Goal: Complete application form

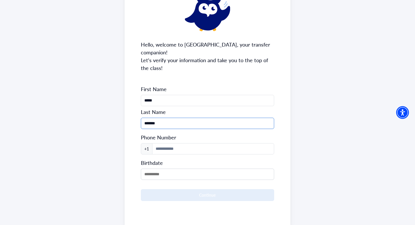
scroll to position [59, 0]
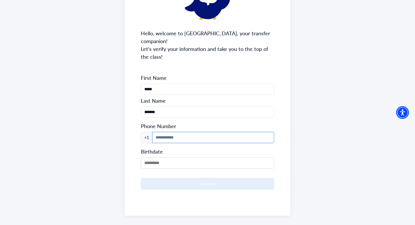
click at [155, 132] on input at bounding box center [213, 137] width 122 height 11
type input "**********"
click at [192, 157] on input "MM/DD/YYYY" at bounding box center [207, 162] width 133 height 11
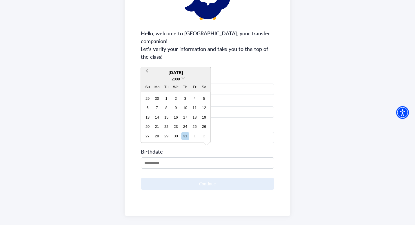
click at [144, 72] on button "Previous Month" at bounding box center [146, 72] width 9 height 9
click at [158, 137] on div "26" at bounding box center [157, 136] width 8 height 8
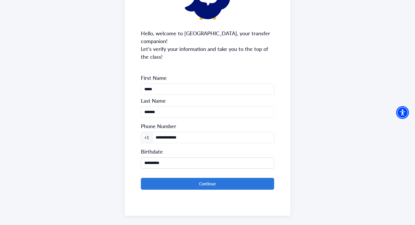
drag, startPoint x: 179, startPoint y: 154, endPoint x: 140, endPoint y: 155, distance: 38.5
click at [140, 155] on div "**********" at bounding box center [207, 96] width 166 height 239
click at [176, 157] on input "**********" at bounding box center [207, 162] width 133 height 11
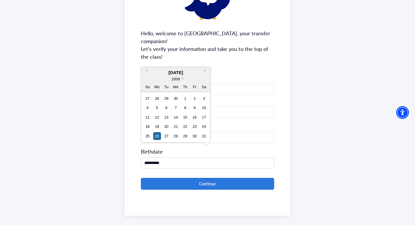
click at [190, 74] on div "October 2009" at bounding box center [175, 72] width 69 height 7
click at [146, 72] on button "Previous Month" at bounding box center [146, 72] width 9 height 9
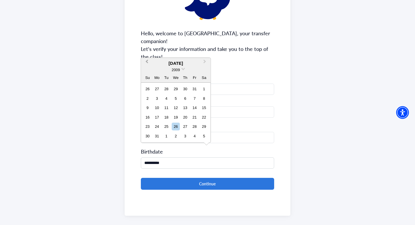
click at [146, 63] on button "Previous Month" at bounding box center [146, 62] width 9 height 9
click at [146, 63] on div "**********" at bounding box center [207, 96] width 166 height 239
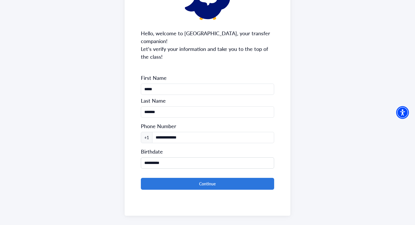
click at [146, 63] on div "**********" at bounding box center [207, 96] width 166 height 239
click at [178, 146] on div "**********" at bounding box center [207, 157] width 133 height 23
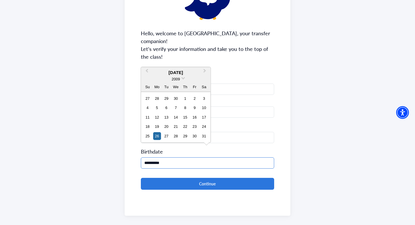
click at [168, 157] on input "**********" at bounding box center [207, 162] width 133 height 11
click at [179, 78] on span "2009" at bounding box center [175, 79] width 8 height 4
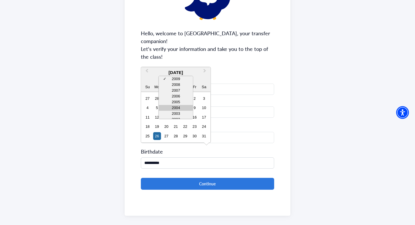
click at [178, 107] on div "2004" at bounding box center [176, 108] width 34 height 6
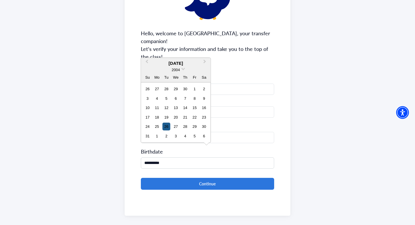
click at [166, 127] on div "26" at bounding box center [166, 127] width 8 height 8
type input "**********"
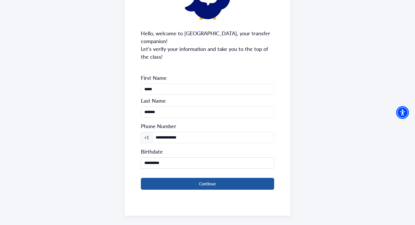
click at [181, 178] on button "Continue" at bounding box center [207, 184] width 133 height 12
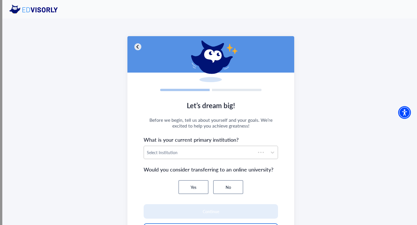
scroll to position [14, 0]
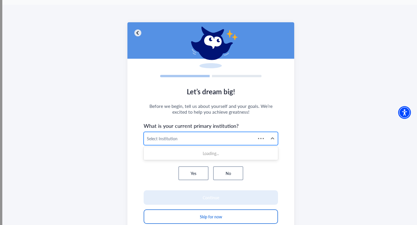
click at [221, 143] on div "Select Institution" at bounding box center [200, 138] width 112 height 13
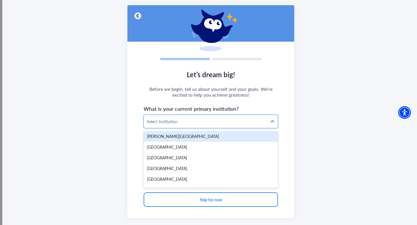
scroll to position [42, 0]
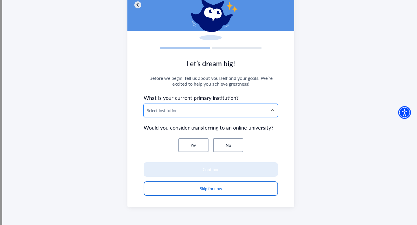
click at [193, 111] on div at bounding box center [206, 110] width 118 height 7
click at [178, 112] on div at bounding box center [206, 110] width 118 height 7
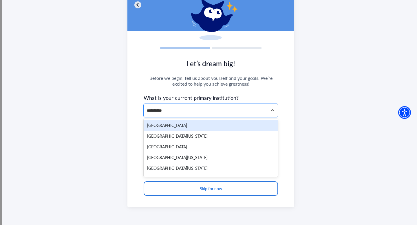
type input "**********"
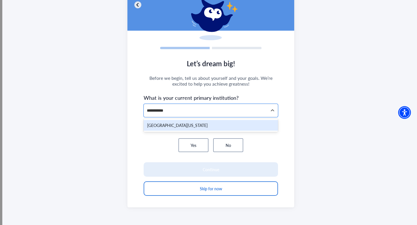
click at [194, 128] on div "Northern Virginia Community College" at bounding box center [211, 125] width 134 height 11
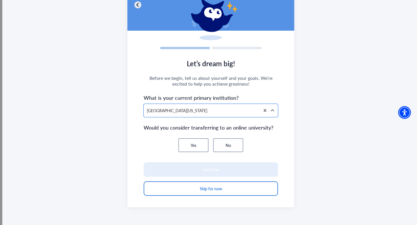
click at [228, 143] on button "No" at bounding box center [228, 145] width 30 height 14
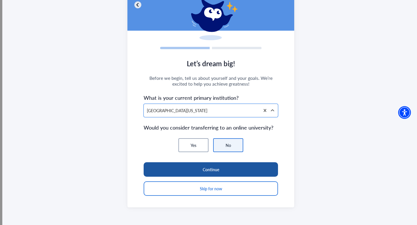
click at [221, 173] on button "Continue" at bounding box center [211, 169] width 134 height 14
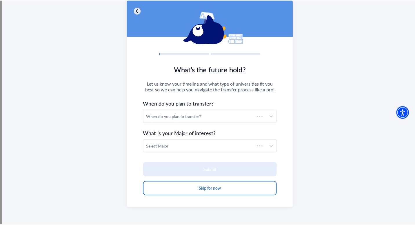
scroll to position [36, 0]
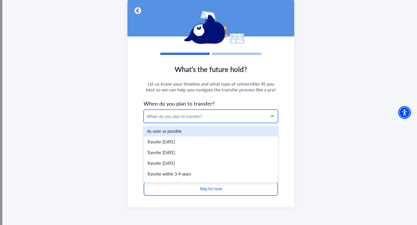
click at [194, 120] on div "When do you plan to transfer?" at bounding box center [205, 116] width 123 height 13
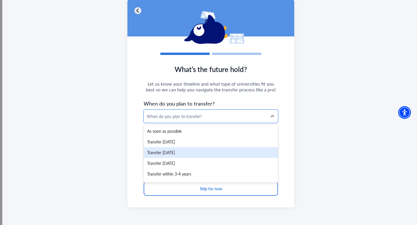
click at [183, 149] on div "Transfer within 1 year" at bounding box center [211, 152] width 134 height 11
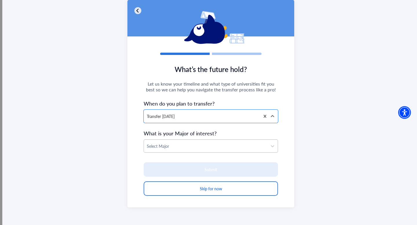
click at [192, 149] on div at bounding box center [206, 146] width 118 height 7
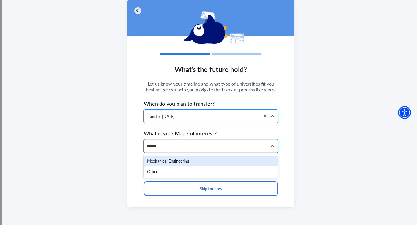
type input "*******"
click at [182, 164] on div "Mechanical Engineering" at bounding box center [211, 161] width 134 height 11
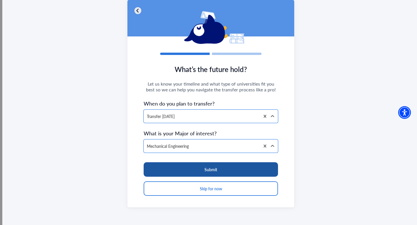
click at [192, 174] on button "Submit" at bounding box center [211, 169] width 134 height 14
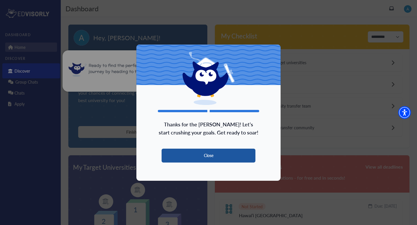
click at [223, 155] on button "Close" at bounding box center [209, 156] width 94 height 14
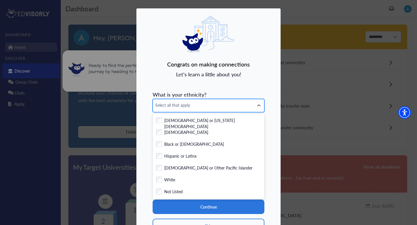
click at [204, 102] on div "Select all that apply" at bounding box center [203, 105] width 101 height 13
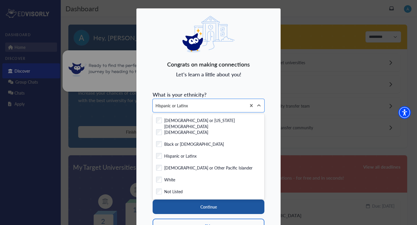
click at [181, 202] on button "Continue" at bounding box center [209, 207] width 112 height 14
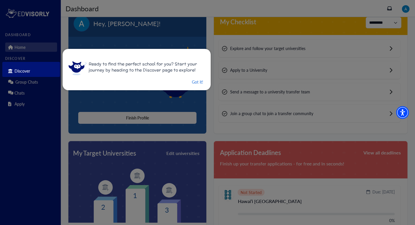
scroll to position [15, 0]
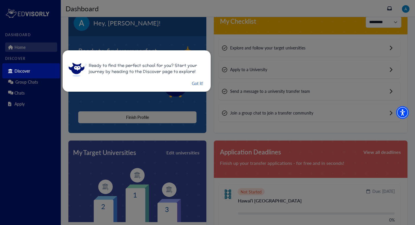
click at [197, 82] on button "Got it!" at bounding box center [197, 83] width 12 height 7
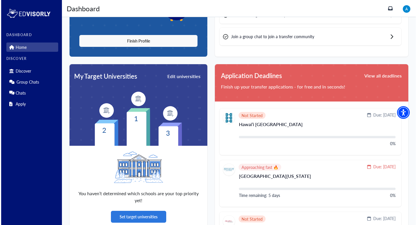
scroll to position [98, 0]
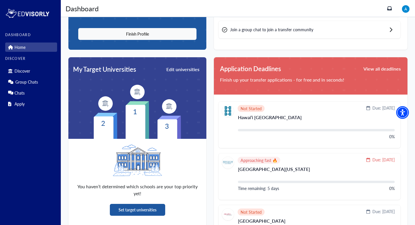
click at [146, 213] on button "Set target universities" at bounding box center [137, 210] width 55 height 12
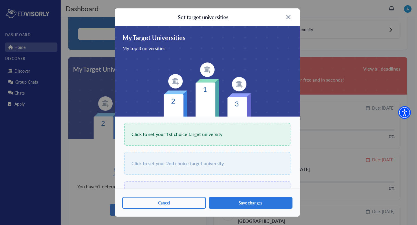
click at [179, 134] on span "Click to set your 1st choice target university" at bounding box center [176, 134] width 91 height 8
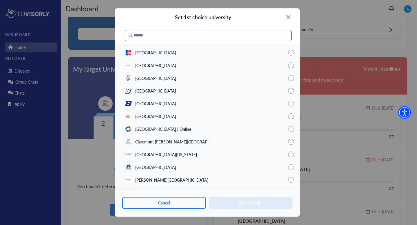
click at [176, 34] on input "Search" at bounding box center [208, 35] width 167 height 11
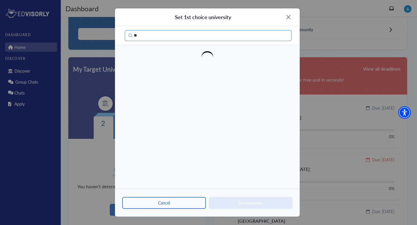
type input "*"
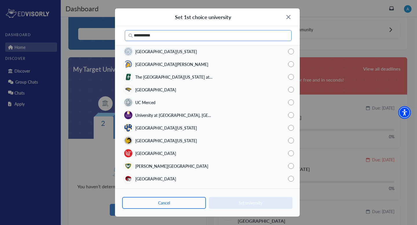
scroll to position [723, 0]
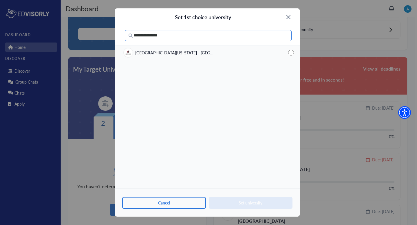
type input "**********"
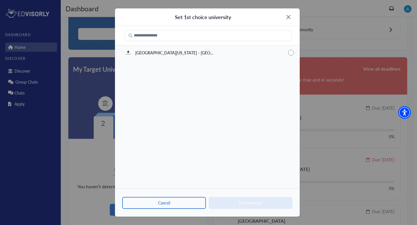
click at [287, 16] on img at bounding box center [288, 17] width 4 height 4
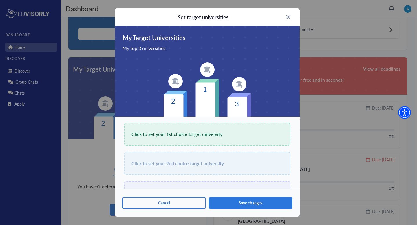
click at [199, 144] on div "Click to set your 1st choice target university" at bounding box center [207, 134] width 166 height 23
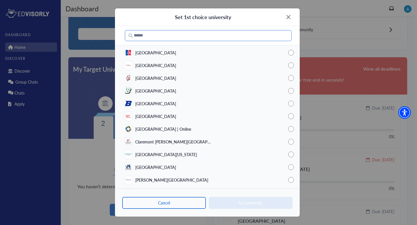
click at [168, 38] on input "Search" at bounding box center [208, 35] width 167 height 11
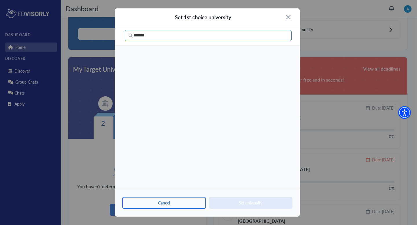
type input "*******"
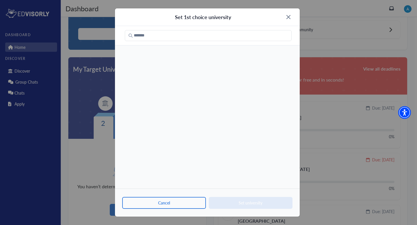
click at [287, 17] on img at bounding box center [288, 17] width 4 height 4
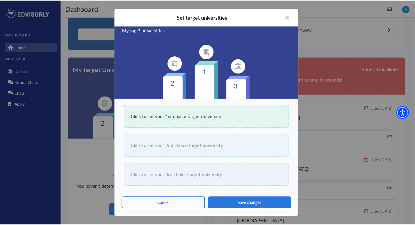
scroll to position [22, 0]
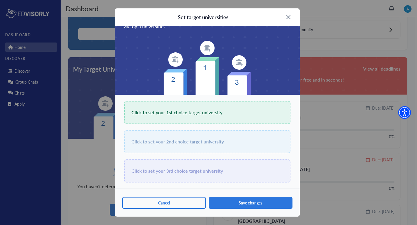
click at [290, 15] on div "Set target universities" at bounding box center [207, 17] width 185 height 18
click at [289, 15] on div "Set target universities" at bounding box center [207, 17] width 185 height 18
click at [288, 17] on img at bounding box center [288, 17] width 4 height 4
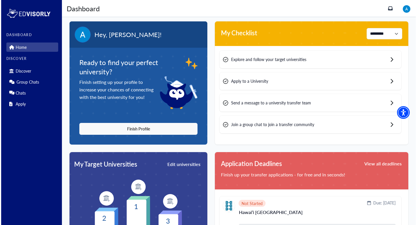
scroll to position [0, 0]
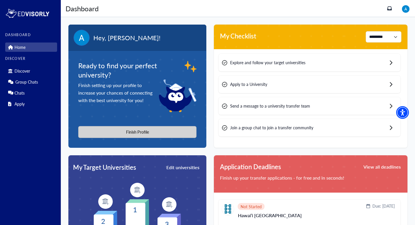
click at [127, 135] on button "Finish Profile" at bounding box center [137, 132] width 118 height 12
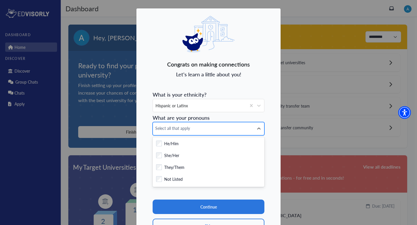
click at [209, 127] on span "Select all that apply" at bounding box center [203, 128] width 96 height 6
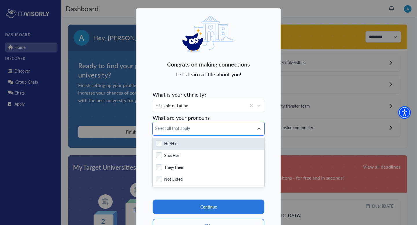
click at [191, 144] on div "Checkbox field He/Him" at bounding box center [208, 144] width 105 height 7
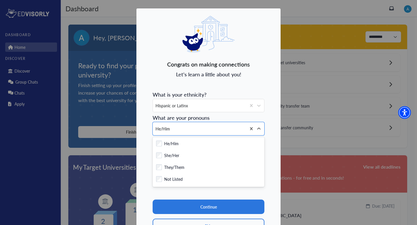
click at [207, 194] on section "Continue Skip" at bounding box center [209, 211] width 112 height 46
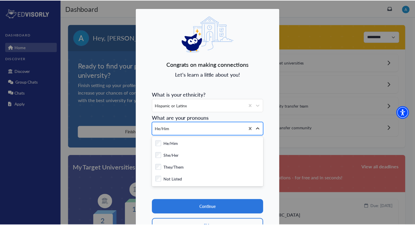
scroll to position [32, 0]
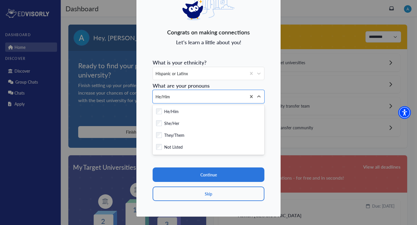
click at [266, 113] on div "Congrats on making connections Let's learn a little about you! What is your eth…" at bounding box center [208, 96] width 145 height 241
click at [258, 98] on icon at bounding box center [259, 97] width 6 height 6
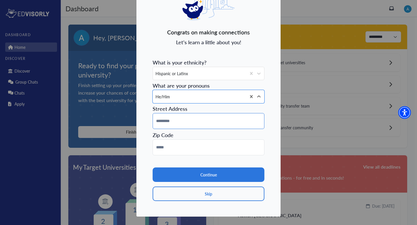
click at [214, 120] on input at bounding box center [209, 121] width 112 height 16
type input "**********"
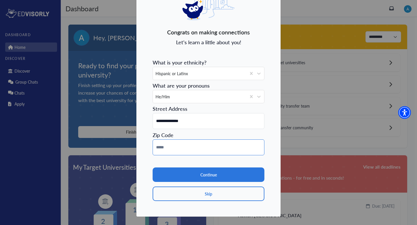
type input "*****"
click at [201, 138] on form "**********" at bounding box center [209, 128] width 112 height 145
click at [192, 129] on input "**********" at bounding box center [209, 121] width 112 height 16
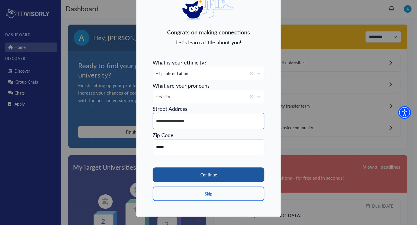
type input "**********"
click at [194, 170] on button "Continue" at bounding box center [209, 175] width 112 height 14
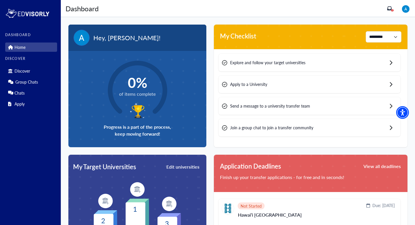
click at [159, 88] on circle at bounding box center [137, 90] width 77 height 77
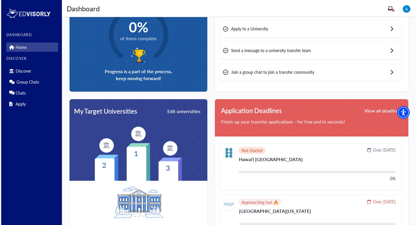
scroll to position [63, 0]
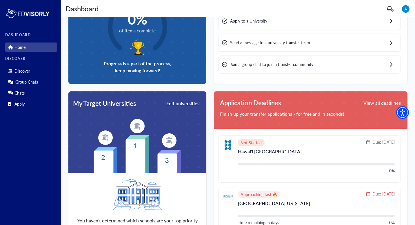
click at [136, 141] on text "1" at bounding box center [135, 146] width 4 height 10
click at [179, 103] on button "Edit universities" at bounding box center [183, 104] width 34 height 8
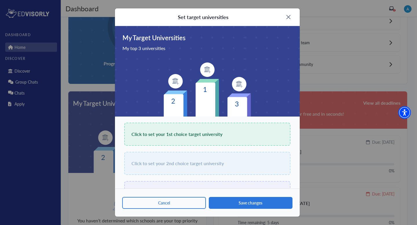
click at [177, 141] on div "Click to set your 1st choice target university" at bounding box center [207, 134] width 166 height 23
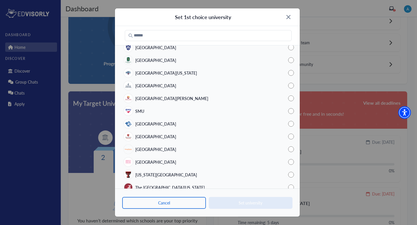
scroll to position [328, 0]
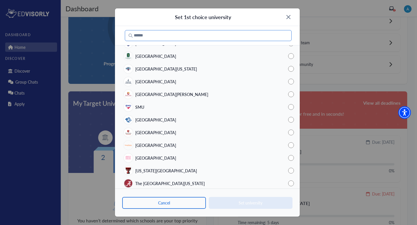
click at [187, 38] on input "Search" at bounding box center [208, 35] width 167 height 11
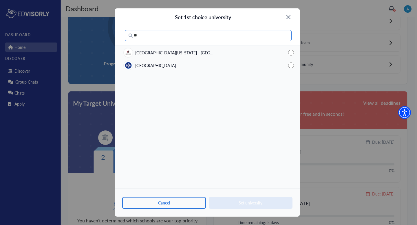
type input "**"
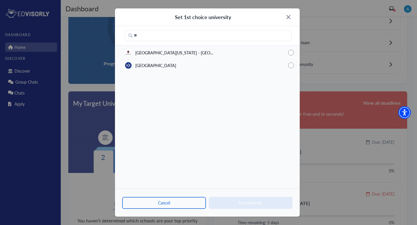
click at [287, 18] on img at bounding box center [288, 17] width 4 height 4
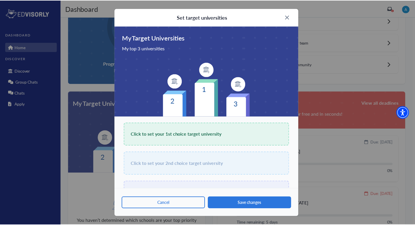
scroll to position [22, 0]
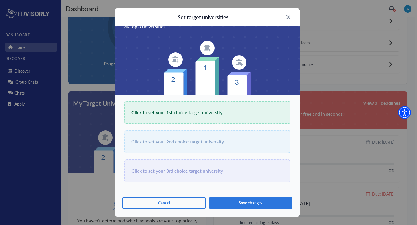
click at [232, 145] on div "Click to set your 2nd choice target university" at bounding box center [207, 141] width 166 height 23
click at [204, 136] on div "Click to set your 2nd choice target university" at bounding box center [207, 141] width 166 height 23
click at [284, 19] on div "Set target universities" at bounding box center [207, 17] width 185 height 18
click at [289, 15] on div "Set target universities" at bounding box center [207, 17] width 185 height 18
click at [288, 17] on img at bounding box center [288, 17] width 4 height 4
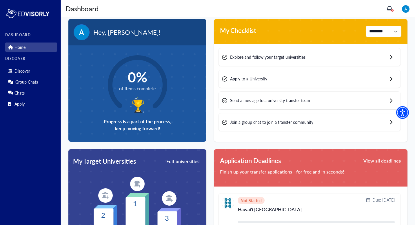
scroll to position [0, 0]
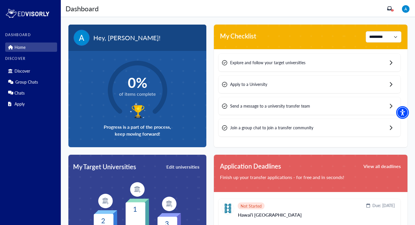
click at [310, 67] on div "Explore and follow your target universities" at bounding box center [309, 63] width 182 height 18
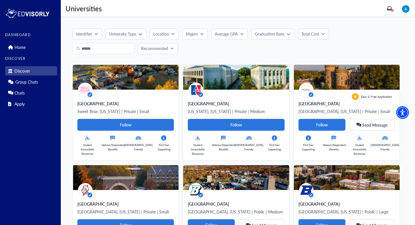
click at [137, 31] on div "University Type" at bounding box center [124, 34] width 30 height 6
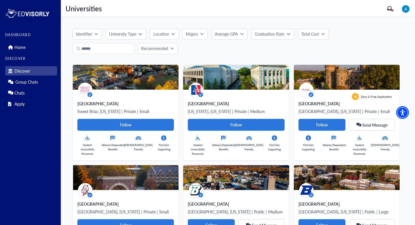
click at [160, 33] on p "Location" at bounding box center [161, 34] width 16 height 6
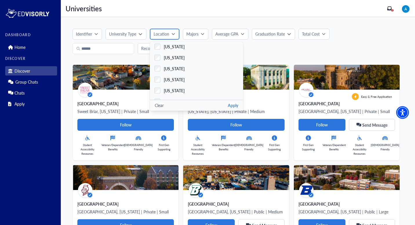
scroll to position [503, 0]
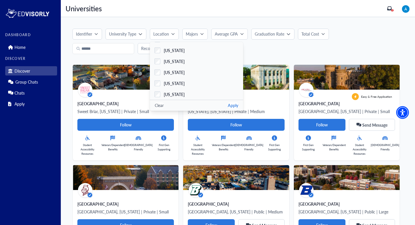
click at [230, 103] on button "Apply" at bounding box center [233, 105] width 10 height 6
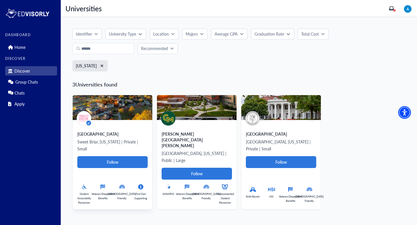
click at [118, 119] on img at bounding box center [113, 107] width 80 height 25
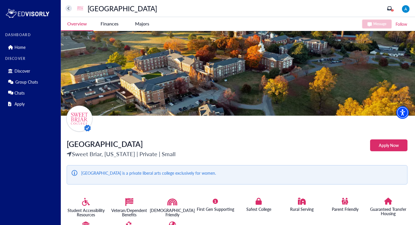
click at [68, 5] on button "home" at bounding box center [68, 8] width 6 height 6
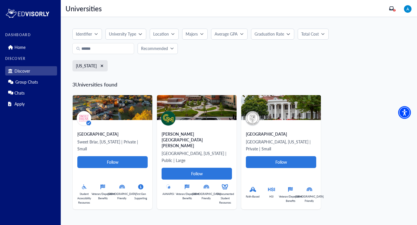
click at [44, 12] on img at bounding box center [27, 14] width 45 height 12
click at [37, 45] on link "Home" at bounding box center [31, 47] width 52 height 9
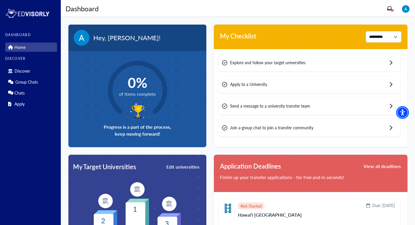
click at [155, 98] on circle at bounding box center [137, 90] width 77 height 77
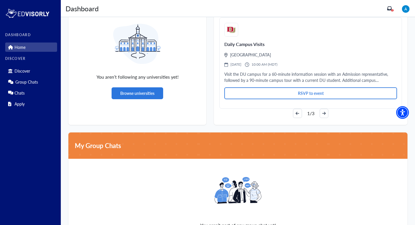
scroll to position [384, 0]
